Goal: Task Accomplishment & Management: Use online tool/utility

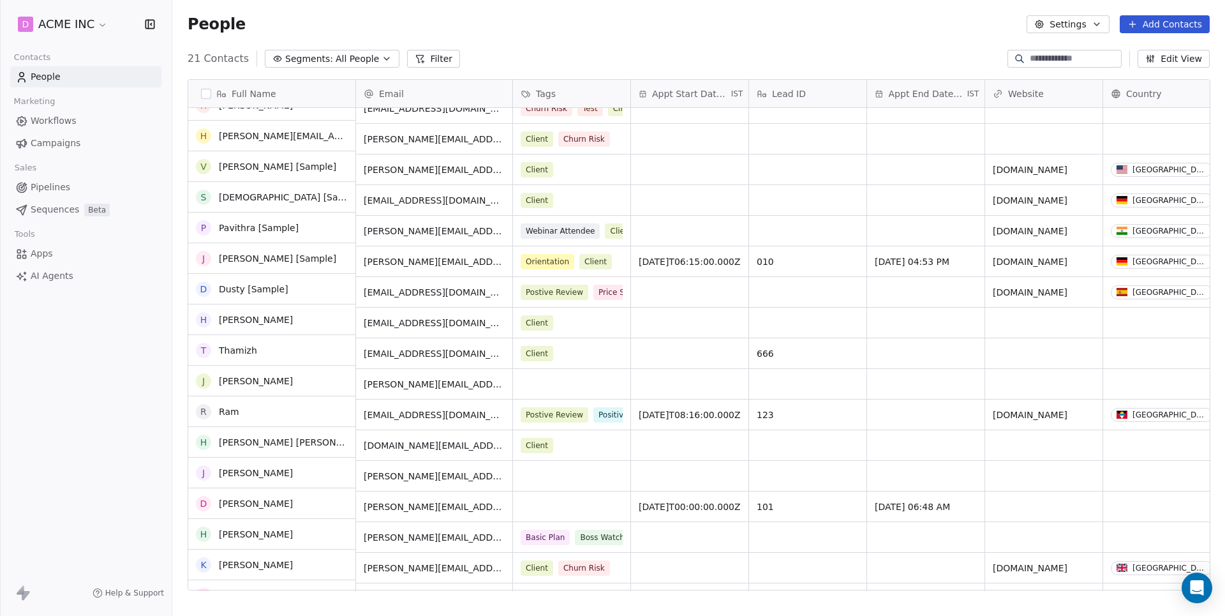
scroll to position [140, 0]
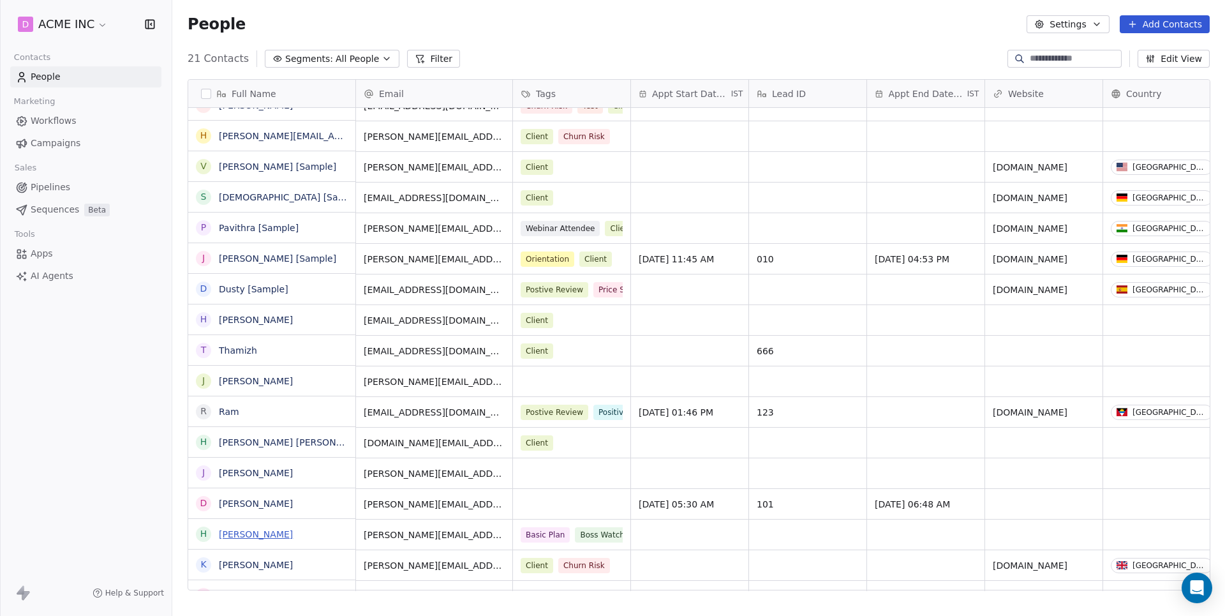
click at [262, 535] on link "[PERSON_NAME]" at bounding box center [256, 534] width 74 height 10
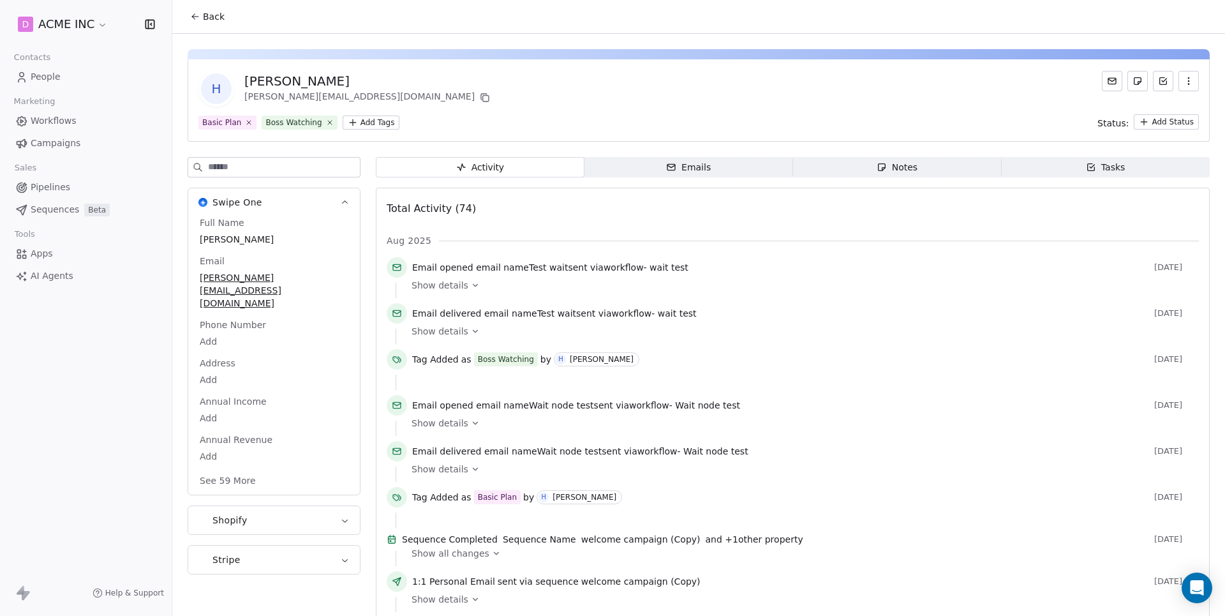
click at [320, 506] on button "Shopify" at bounding box center [274, 520] width 172 height 28
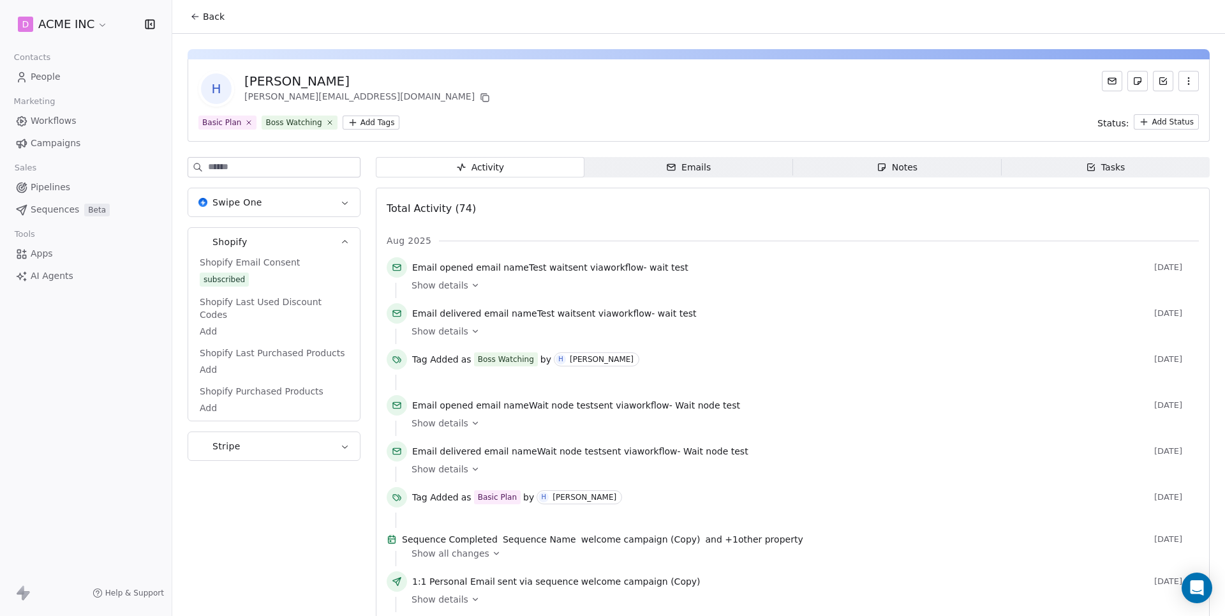
click at [59, 115] on span "Workflows" at bounding box center [54, 120] width 46 height 13
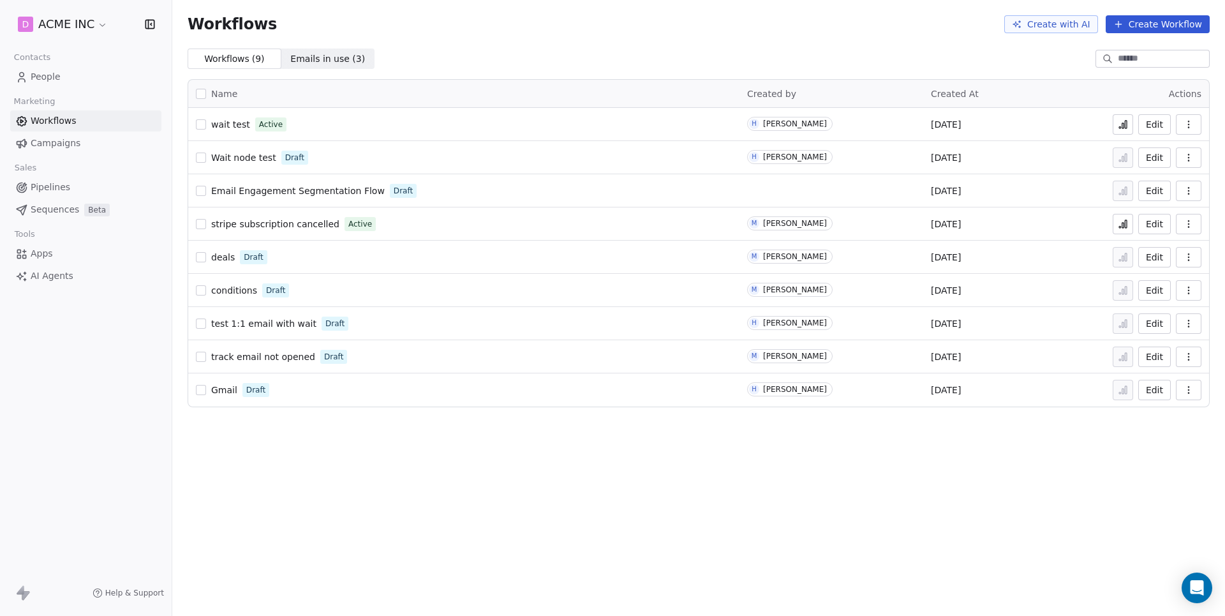
click at [1175, 28] on button "Create Workflow" at bounding box center [1158, 24] width 104 height 18
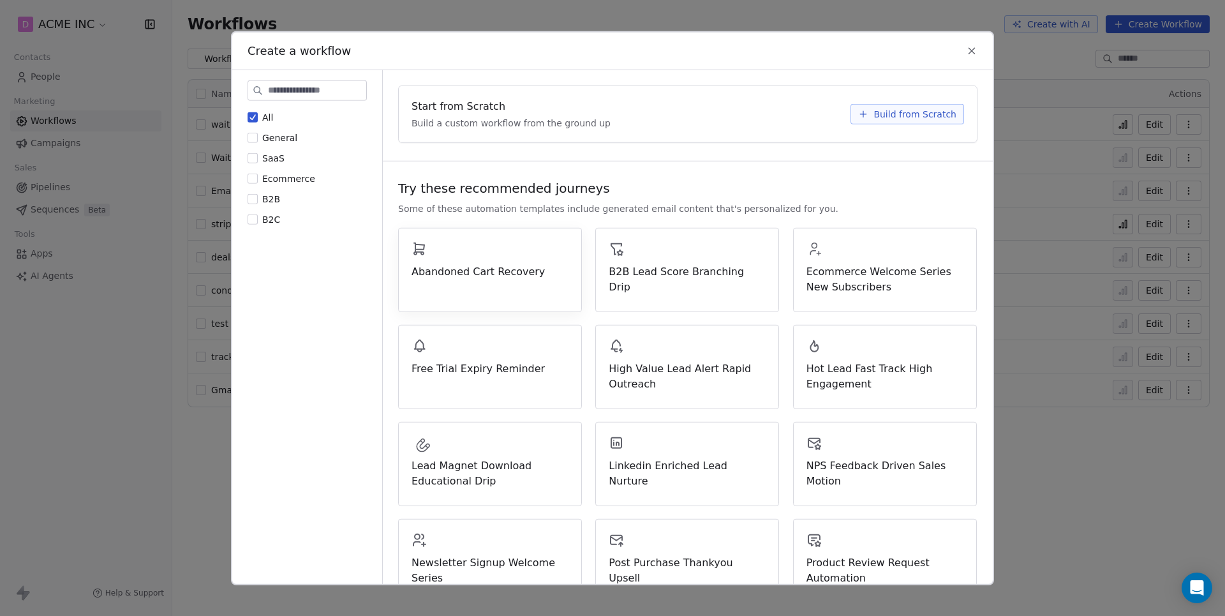
click at [501, 267] on span "Abandoned Cart Recovery" at bounding box center [490, 270] width 157 height 15
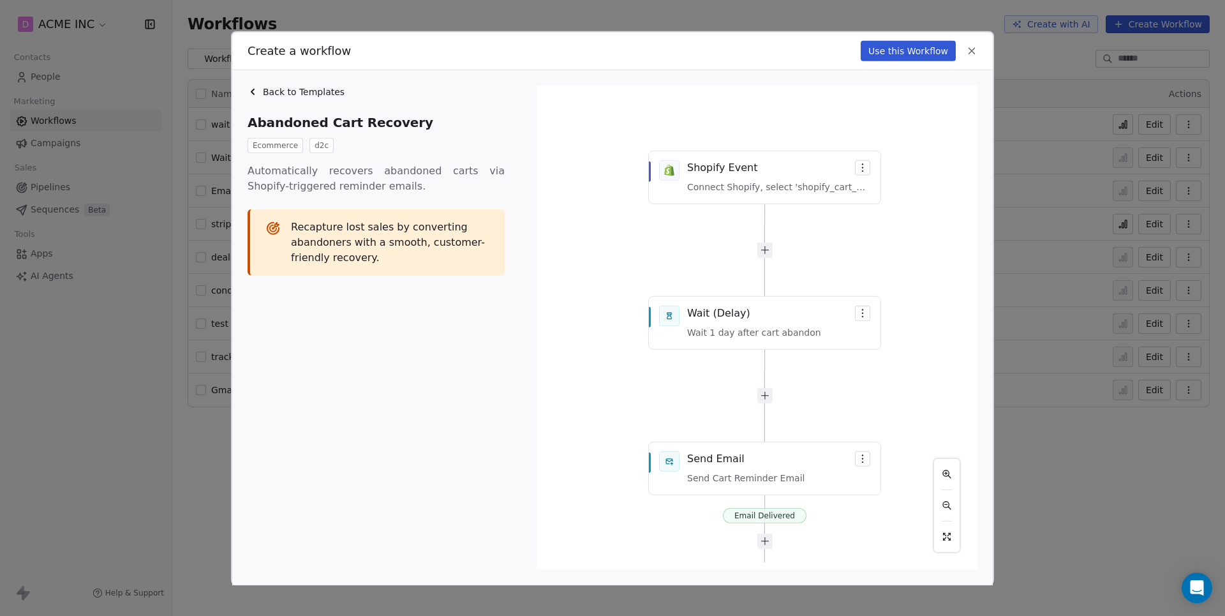
click at [894, 50] on button "Use this Workflow" at bounding box center [908, 50] width 95 height 20
